Goal: Task Accomplishment & Management: Use online tool/utility

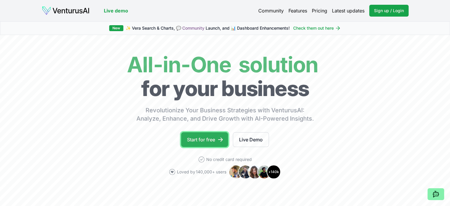
click at [216, 142] on link "Start for free" at bounding box center [204, 139] width 47 height 15
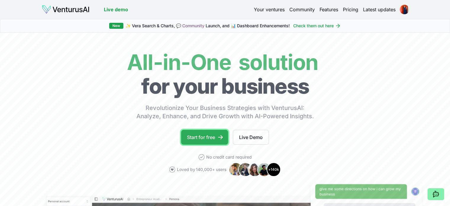
click at [196, 136] on link "Start for free" at bounding box center [204, 137] width 47 height 15
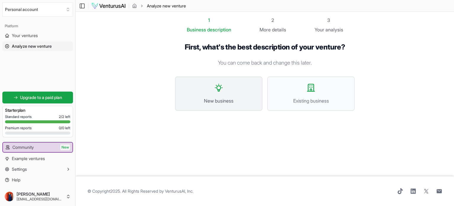
click at [222, 106] on button "New business" at bounding box center [219, 93] width 88 height 34
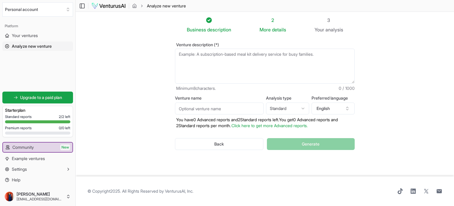
click at [187, 59] on textarea "Venture description (*)" at bounding box center [265, 66] width 180 height 35
paste textarea "i shared my idea of business previously that is a cube which one side is open a…"
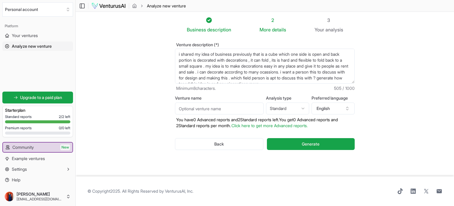
drag, startPoint x: 196, startPoint y: 56, endPoint x: 172, endPoint y: 56, distance: 24.0
click at [172, 56] on div "Venture description (*) i shared my idea of business previously that is a cube …" at bounding box center [265, 100] width 199 height 135
drag, startPoint x: 249, startPoint y: 55, endPoint x: 219, endPoint y: 56, distance: 29.3
click at [219, 56] on textarea "my idea of business previously that is a cube which one side is open and back p…" at bounding box center [265, 66] width 180 height 35
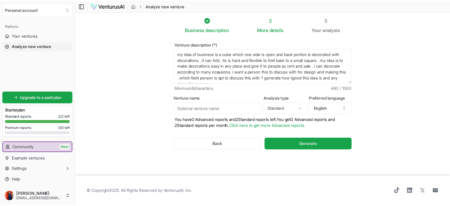
scroll to position [6, 0]
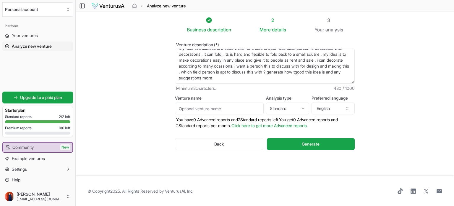
type textarea "my idea of business is a cube which one side is open and back portion is decora…"
click at [247, 107] on input "Venture name" at bounding box center [219, 108] width 89 height 12
click at [287, 112] on html "We value your privacy We use cookies to enhance your browsing experience, serve…" at bounding box center [227, 103] width 454 height 206
click at [289, 142] on button "Generate" at bounding box center [311, 144] width 88 height 12
